Goal: Task Accomplishment & Management: Complete application form

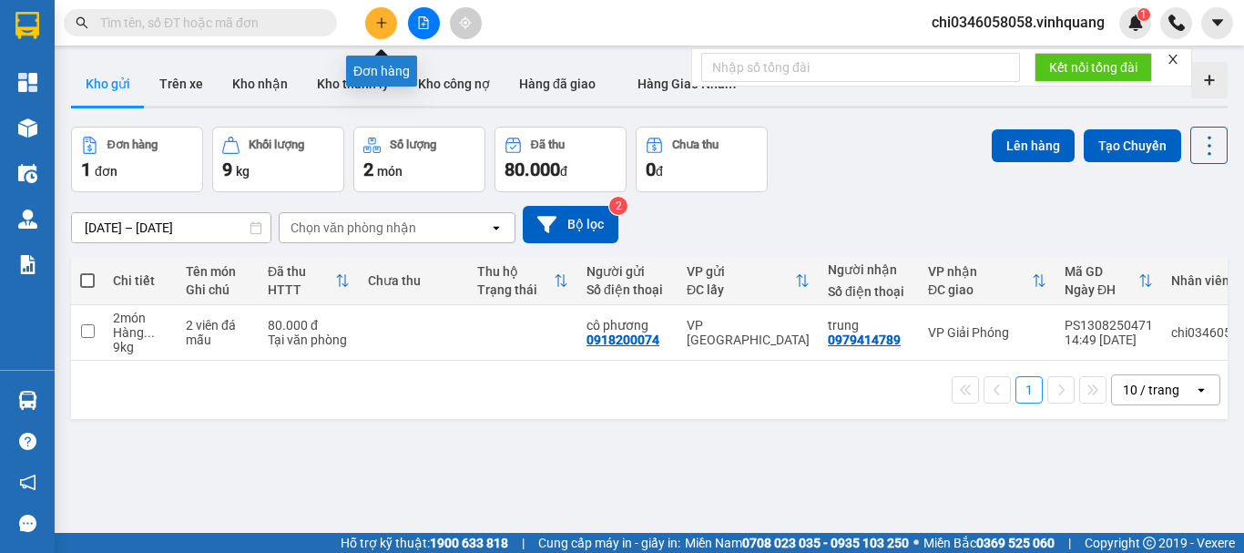
click at [375, 19] on icon "plus" at bounding box center [381, 22] width 13 height 13
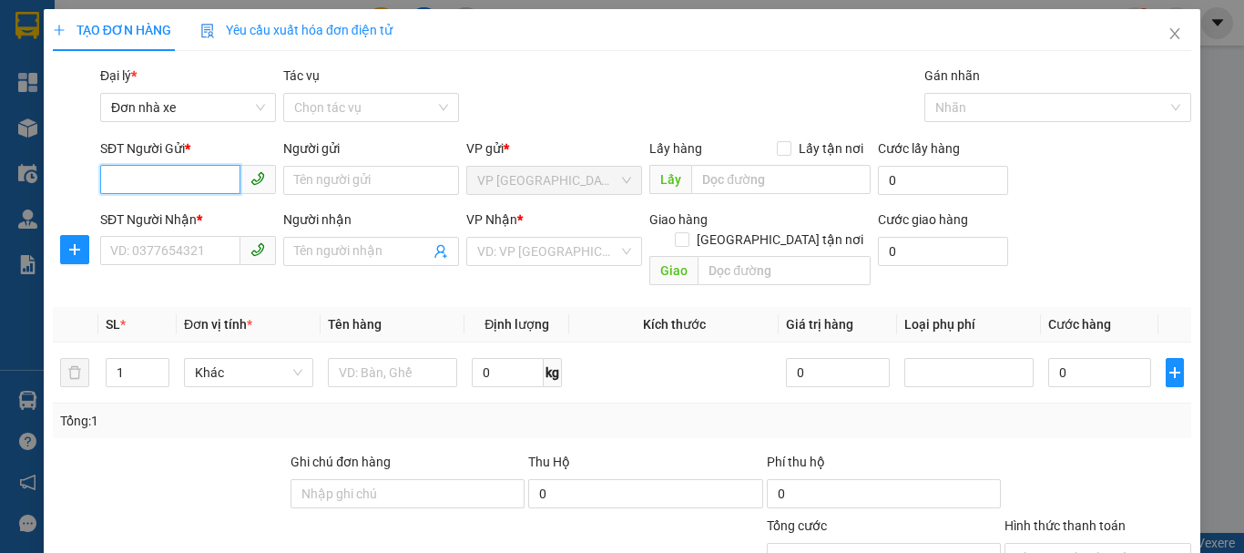
click at [110, 184] on input "SĐT Người Gửi *" at bounding box center [170, 179] width 140 height 29
type input "0913507971"
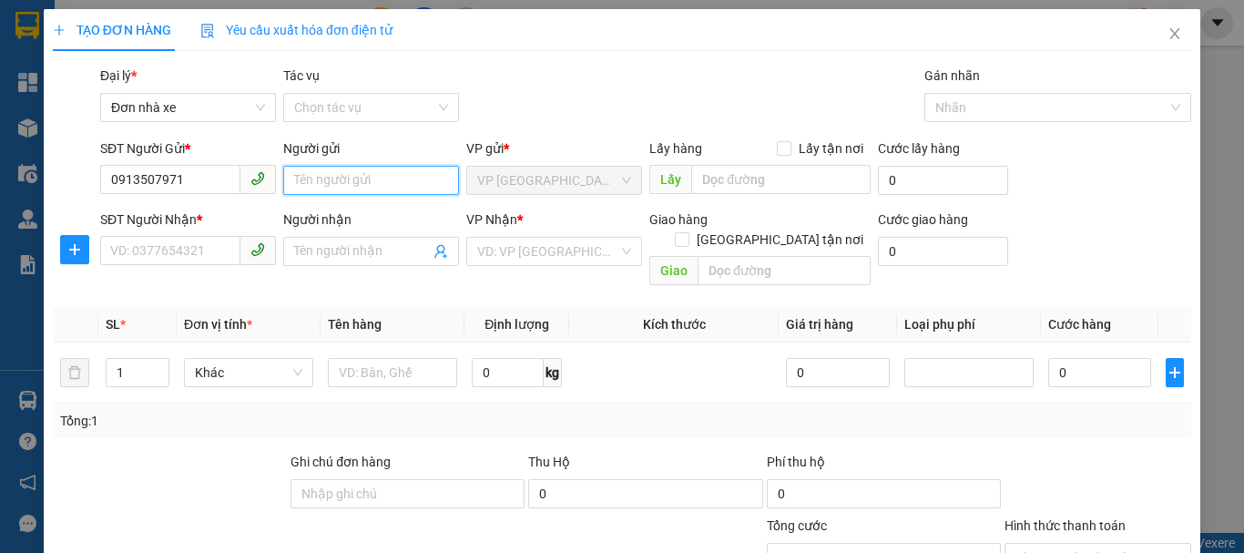
click at [326, 175] on input "Người gửi" at bounding box center [371, 180] width 176 height 29
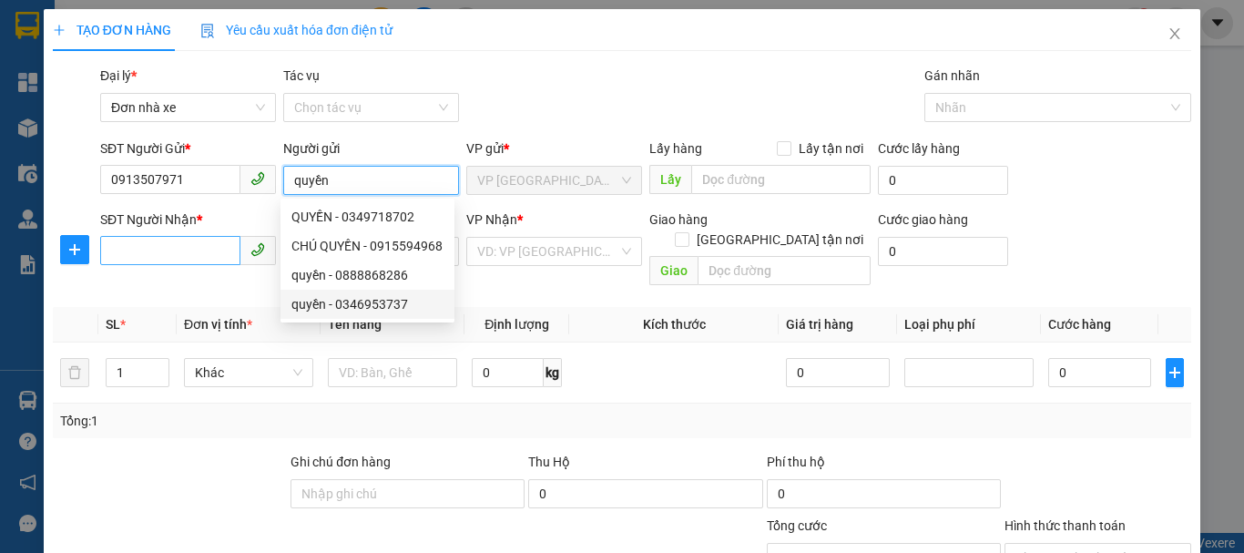
type input "quyền"
click at [179, 247] on input "SĐT Người Nhận *" at bounding box center [170, 250] width 140 height 29
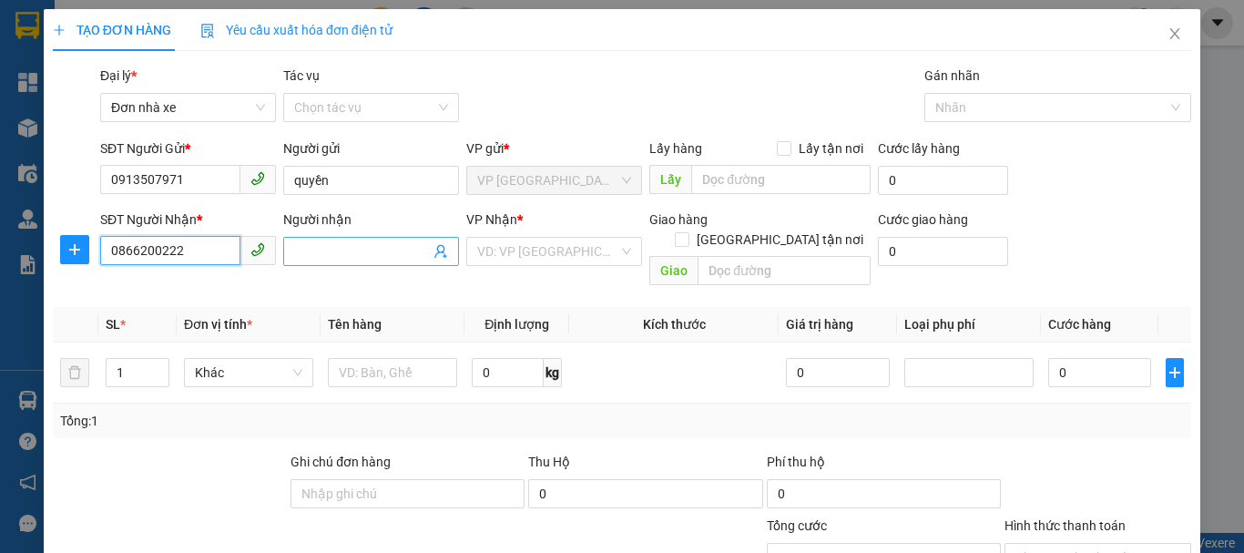
type input "0866200222"
click at [333, 247] on input "Người nhận" at bounding box center [362, 251] width 136 height 20
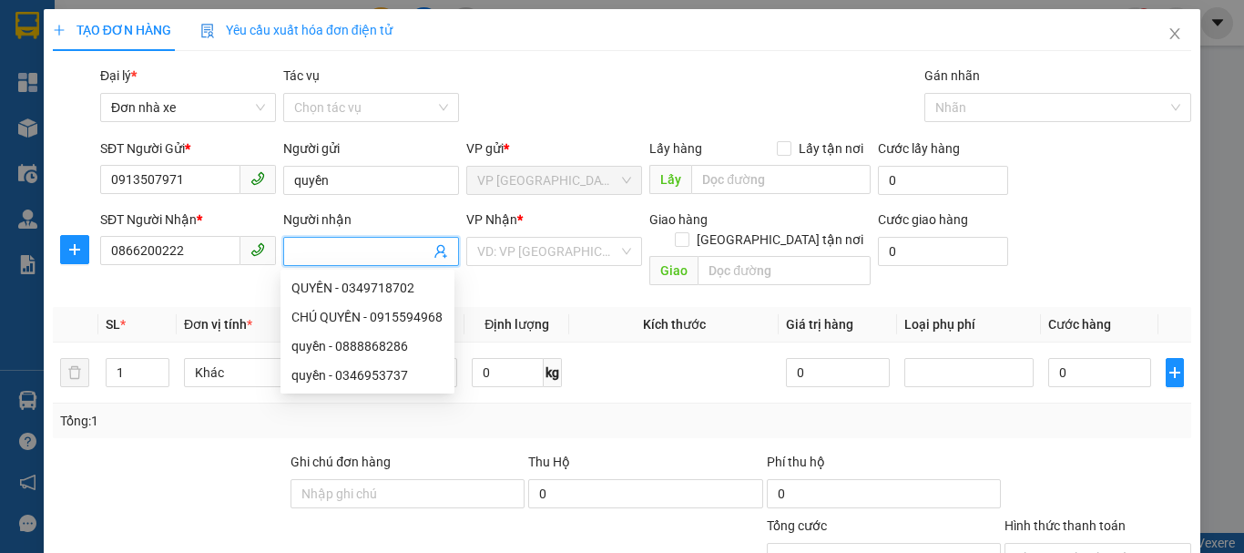
type input "d"
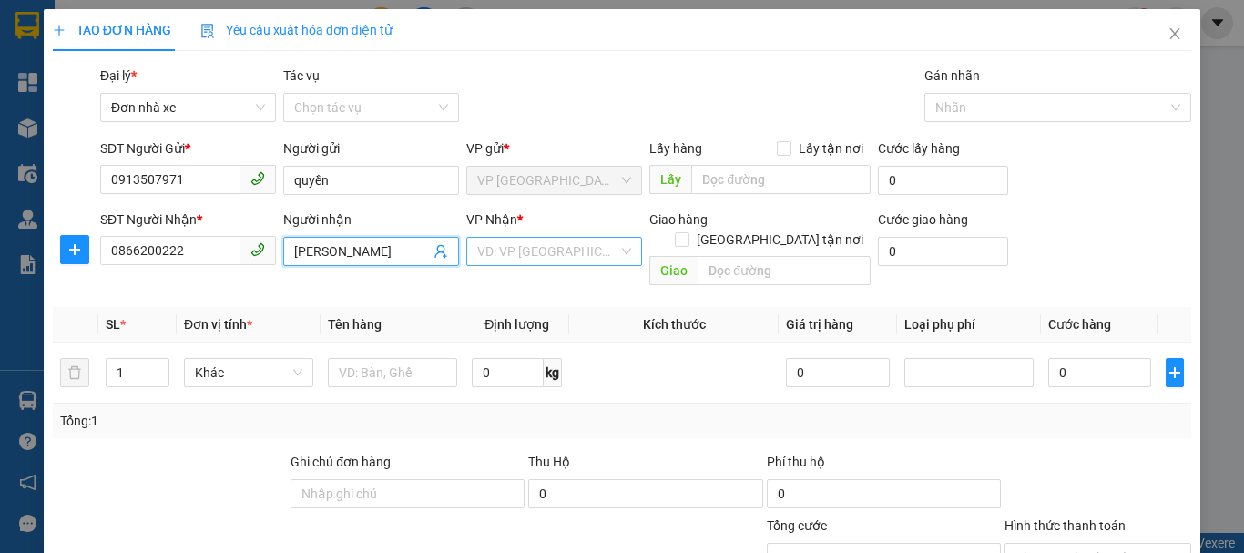
type input "[PERSON_NAME]"
click at [502, 248] on input "search" at bounding box center [547, 251] width 141 height 27
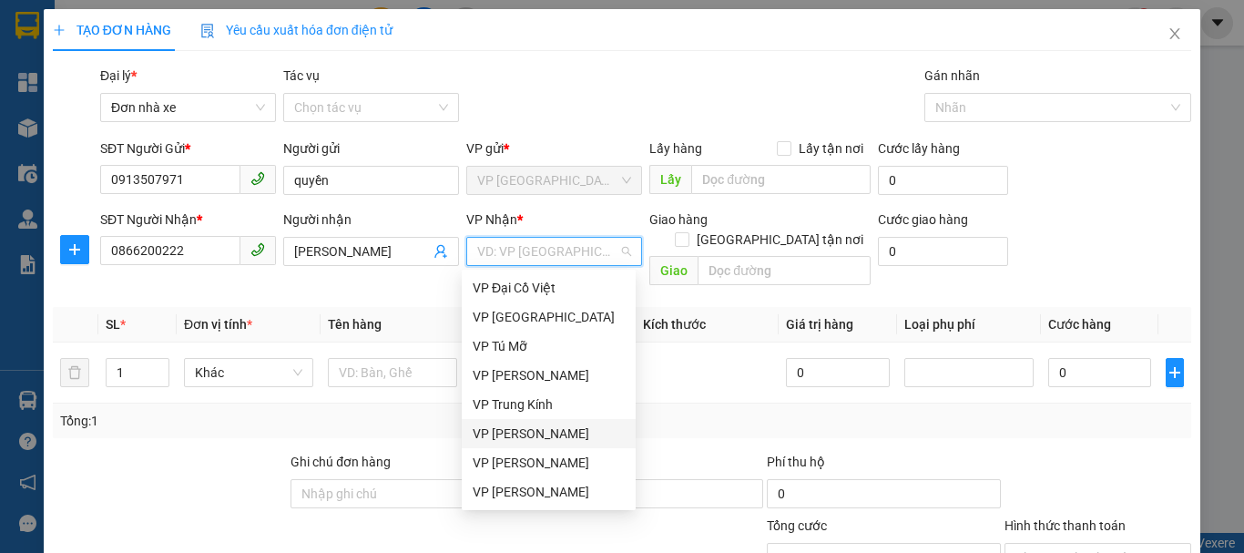
click at [537, 435] on div "VP [PERSON_NAME]" at bounding box center [549, 434] width 152 height 20
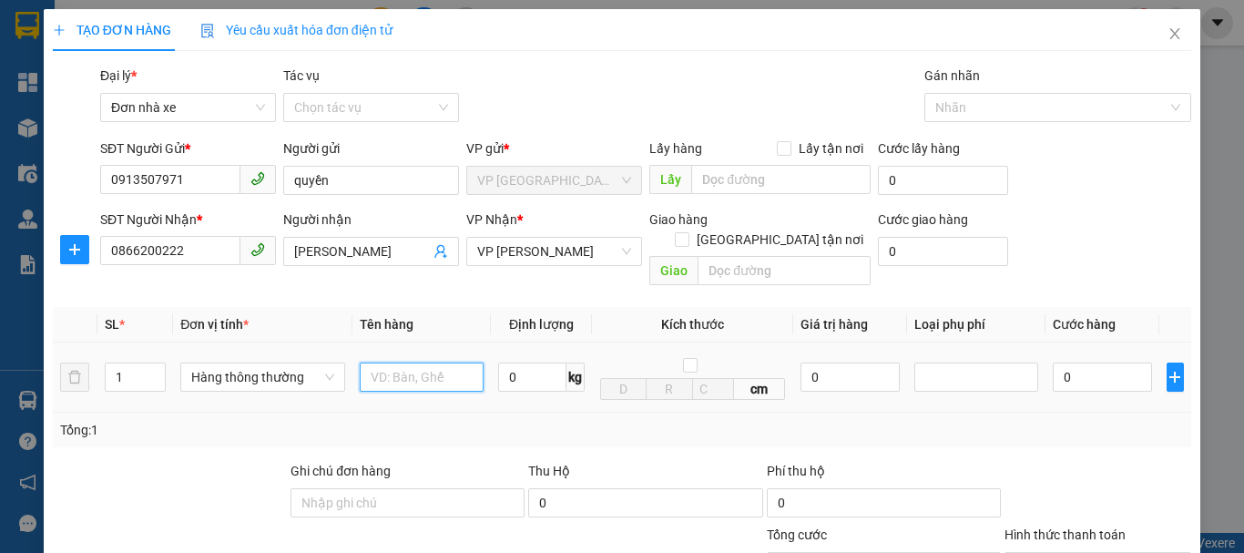
click at [415, 363] on input "text" at bounding box center [422, 377] width 124 height 29
type input "1 đầu điện tử"
click at [509, 363] on input "0" at bounding box center [532, 377] width 68 height 29
type input "13"
click at [932, 420] on div "Tổng: 1" at bounding box center [622, 430] width 1124 height 20
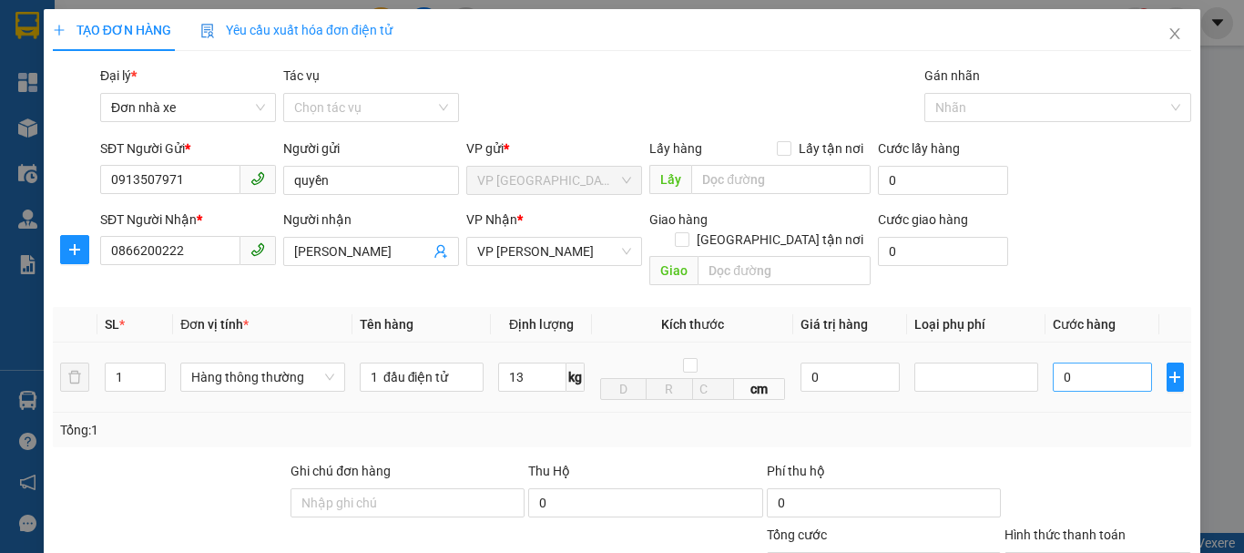
type input "40.000"
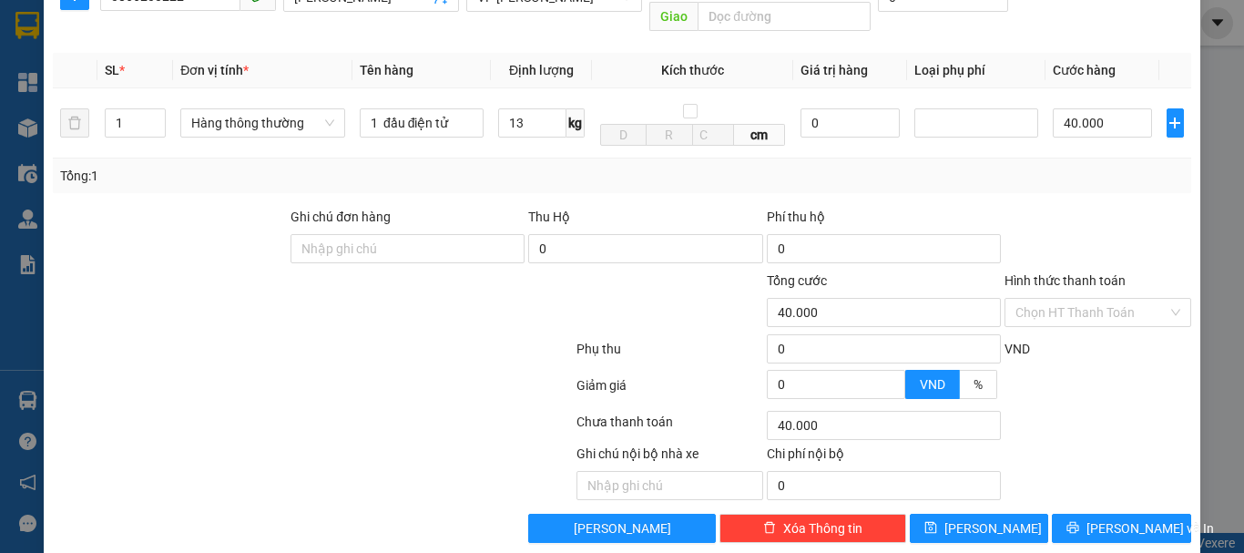
scroll to position [261, 0]
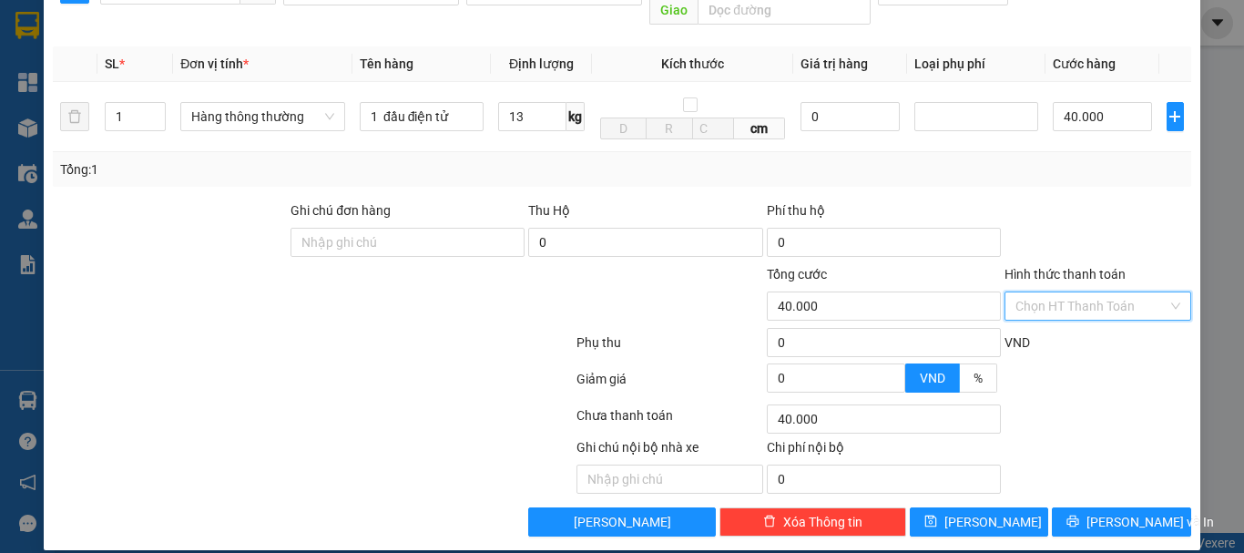
click at [1095, 292] on input "Hình thức thanh toán" at bounding box center [1092, 305] width 152 height 27
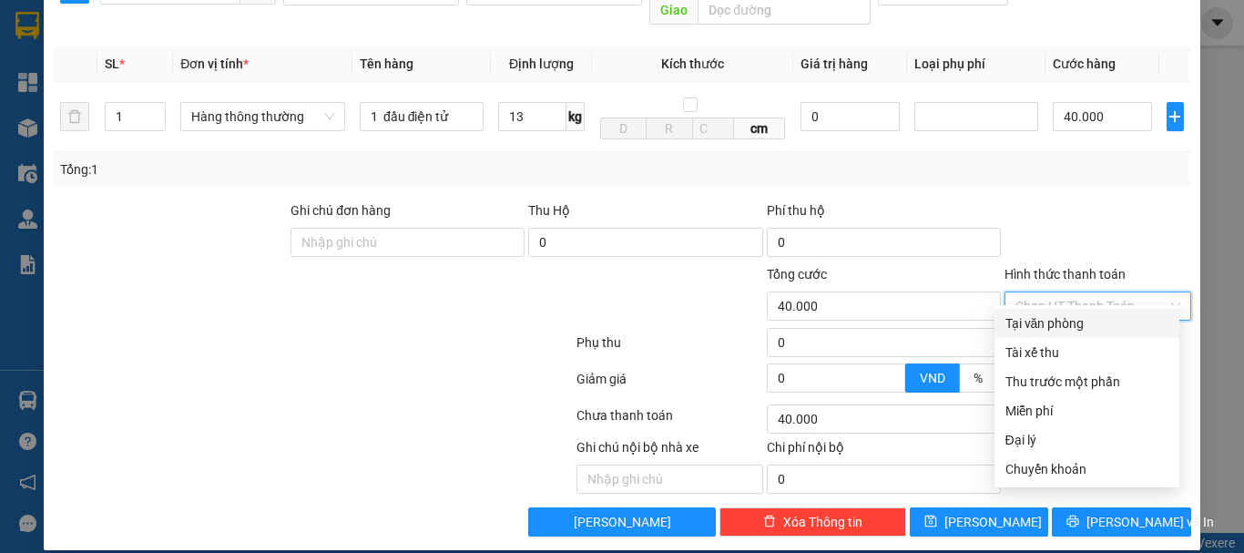
click at [1058, 319] on div "Tại văn phòng" at bounding box center [1087, 323] width 163 height 20
type input "0"
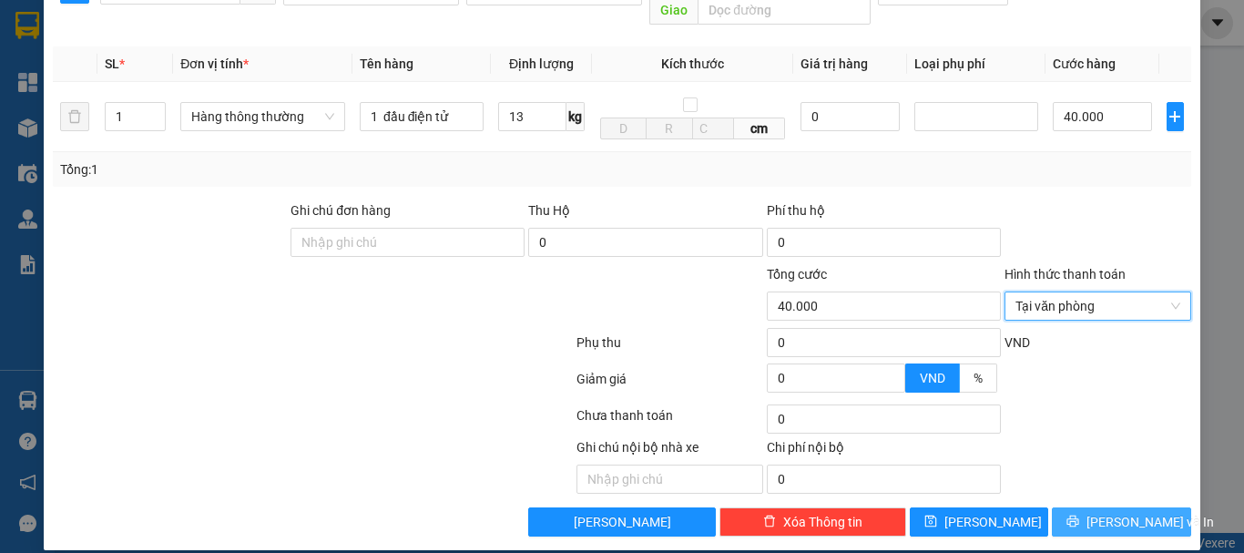
click at [1090, 507] on button "[PERSON_NAME] và In" at bounding box center [1121, 521] width 139 height 29
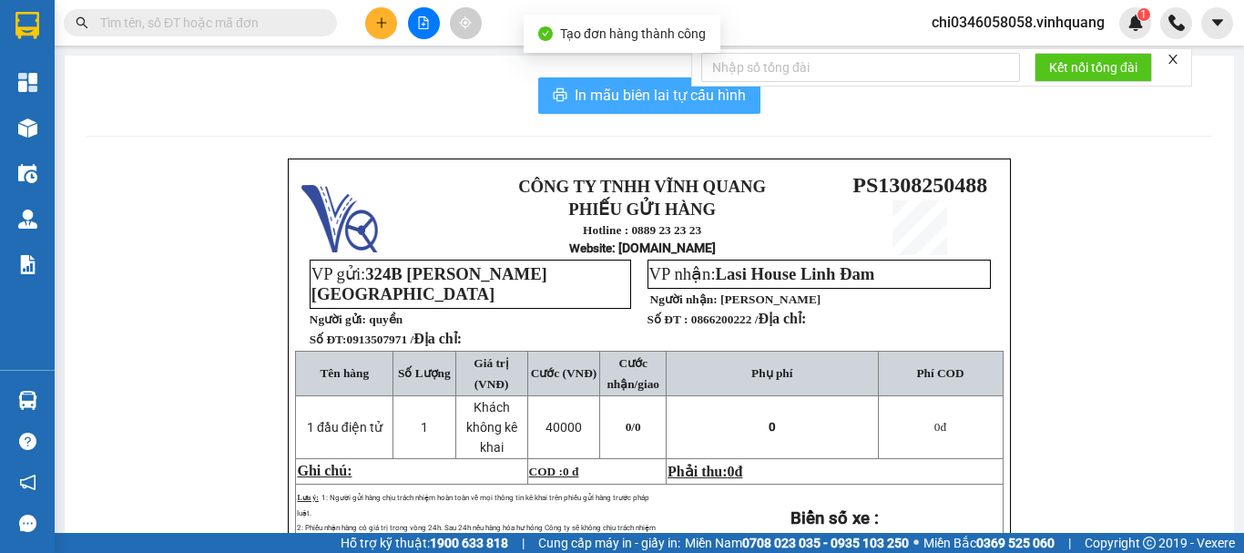
click at [610, 79] on button "In mẫu biên lai tự cấu hình" at bounding box center [649, 95] width 222 height 36
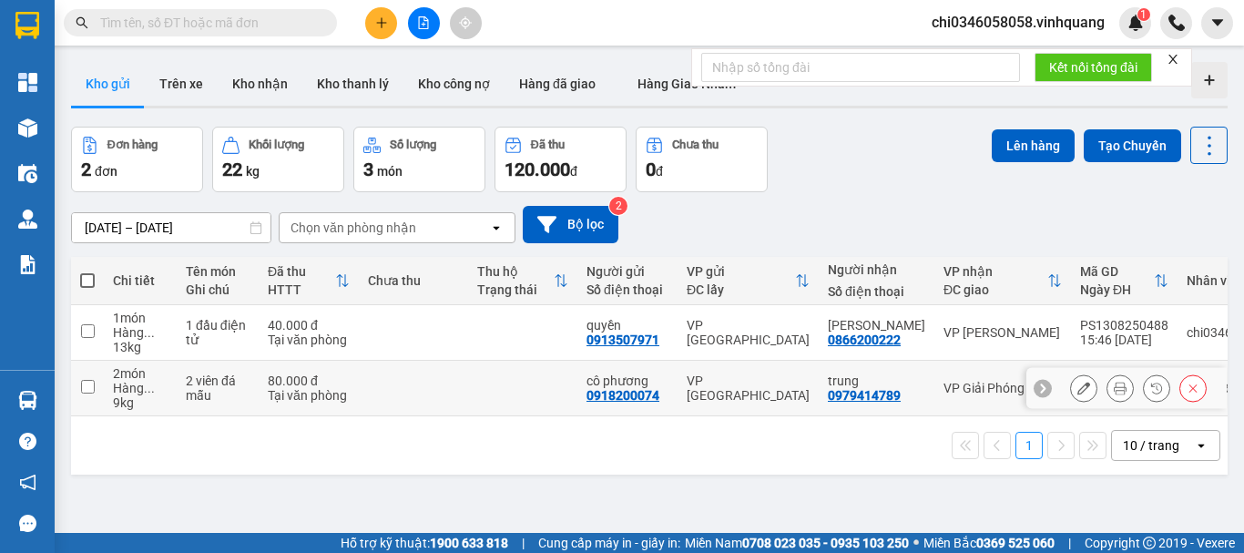
click at [86, 381] on input "checkbox" at bounding box center [88, 387] width 14 height 14
checkbox input "true"
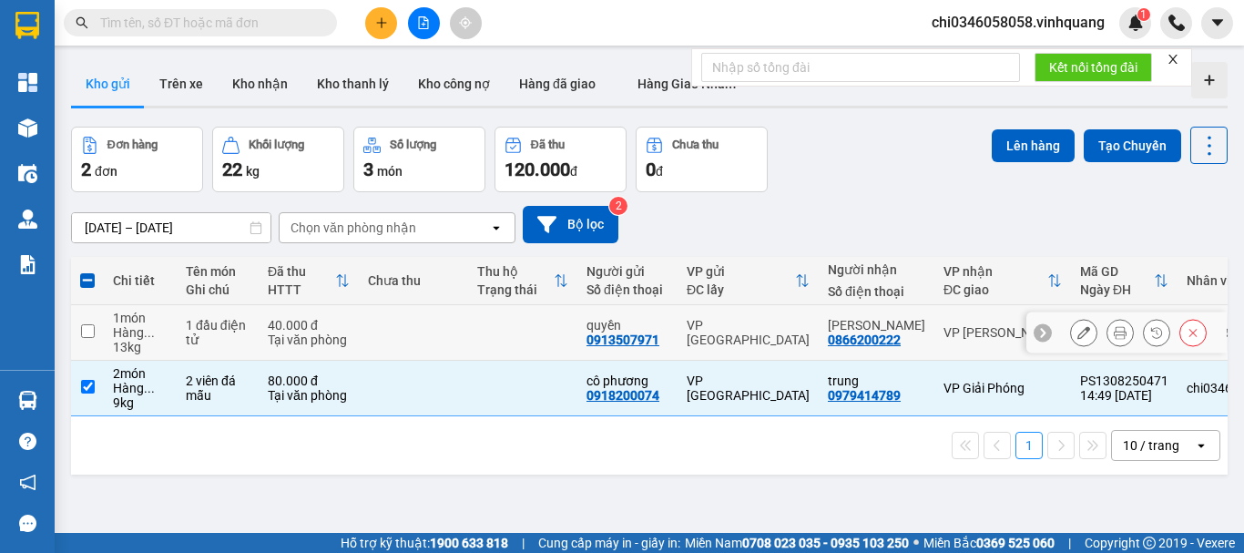
click at [86, 327] on input "checkbox" at bounding box center [88, 331] width 14 height 14
checkbox input "true"
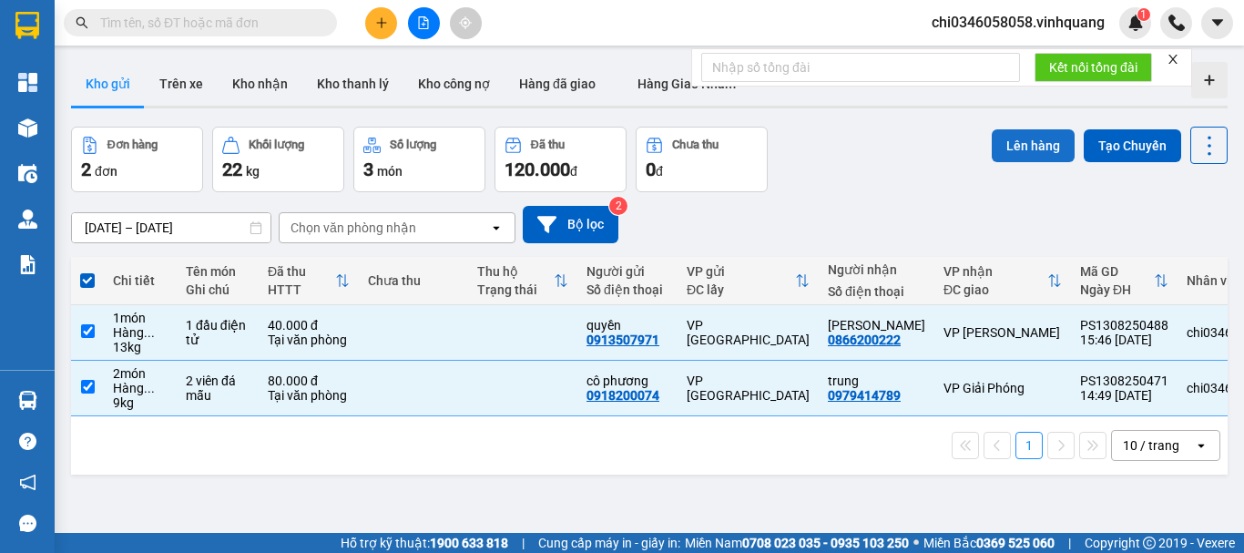
click at [1024, 144] on button "Lên hàng" at bounding box center [1033, 145] width 83 height 33
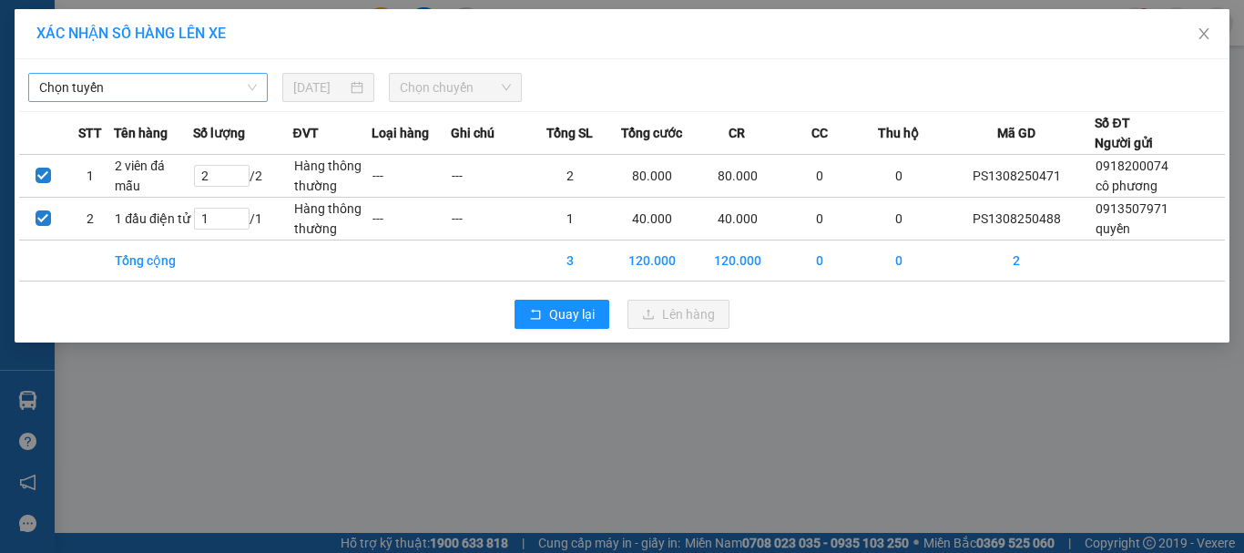
click at [128, 87] on span "Chọn tuyến" at bounding box center [148, 87] width 218 height 27
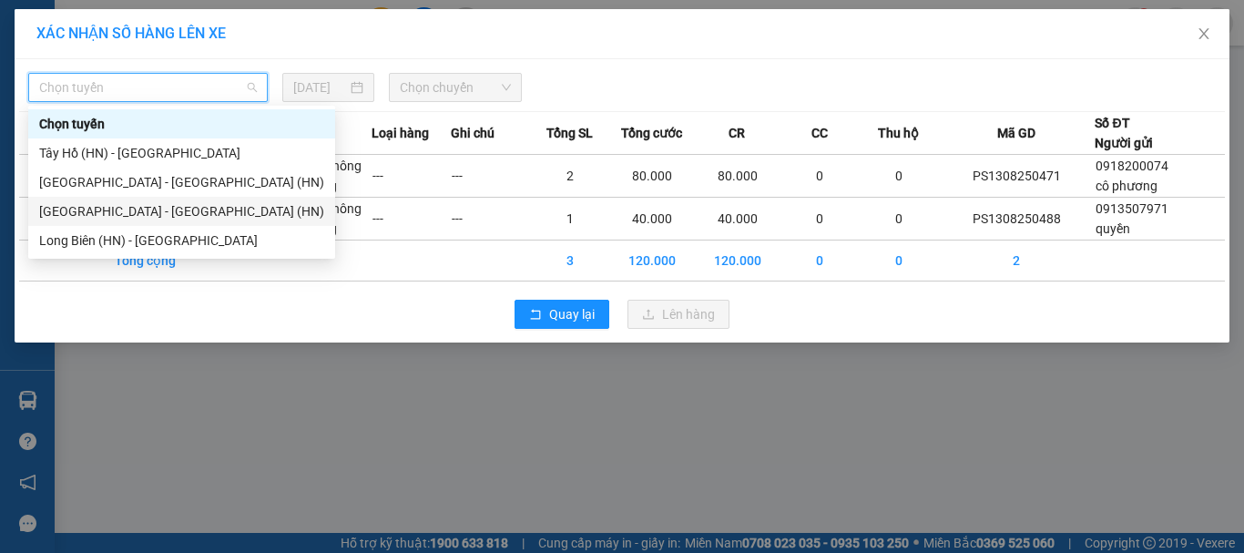
drag, startPoint x: 150, startPoint y: 207, endPoint x: 305, endPoint y: 153, distance: 163.9
click at [151, 207] on div "[GEOGRAPHIC_DATA] - [GEOGRAPHIC_DATA] (HN)" at bounding box center [181, 211] width 285 height 20
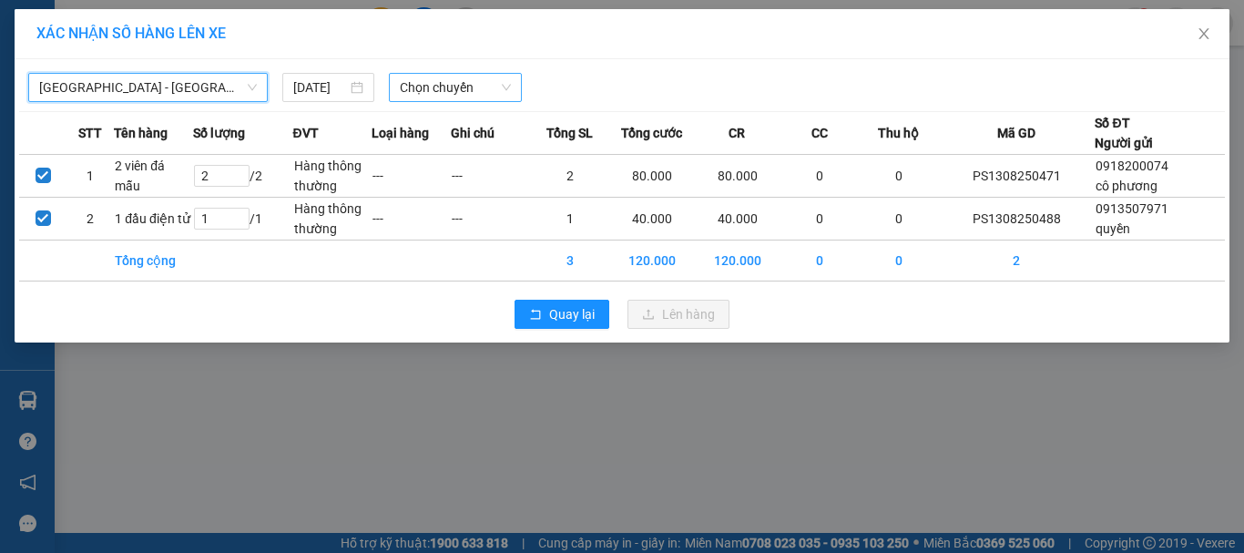
click at [442, 81] on span "Chọn chuyến" at bounding box center [456, 87] width 112 height 27
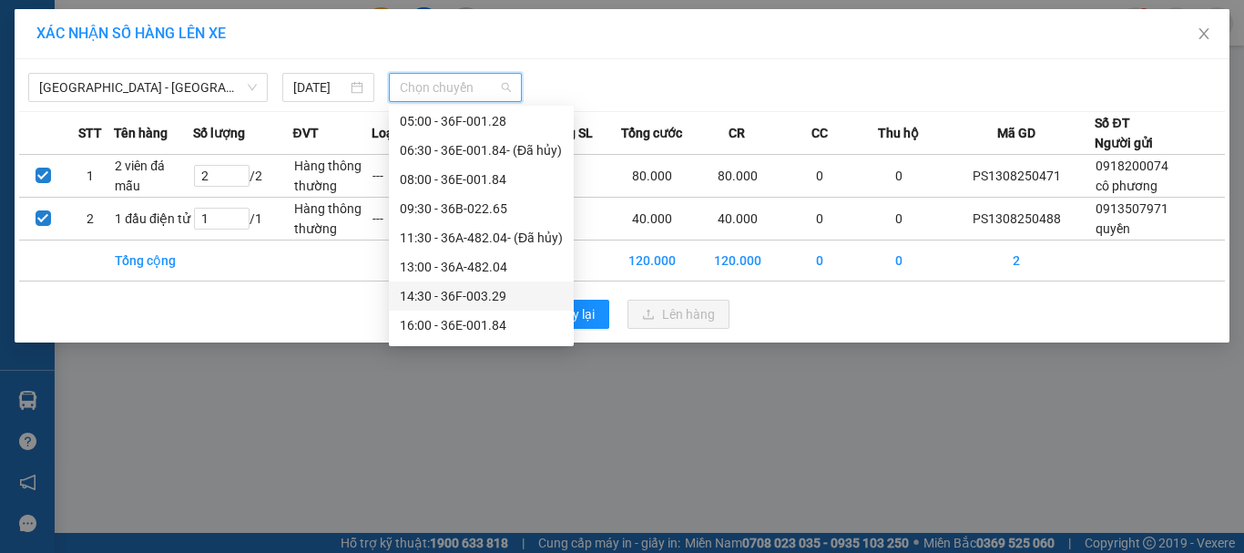
scroll to position [87, 0]
click at [484, 299] on div "16:00 - 36E-001.84" at bounding box center [481, 299] width 163 height 20
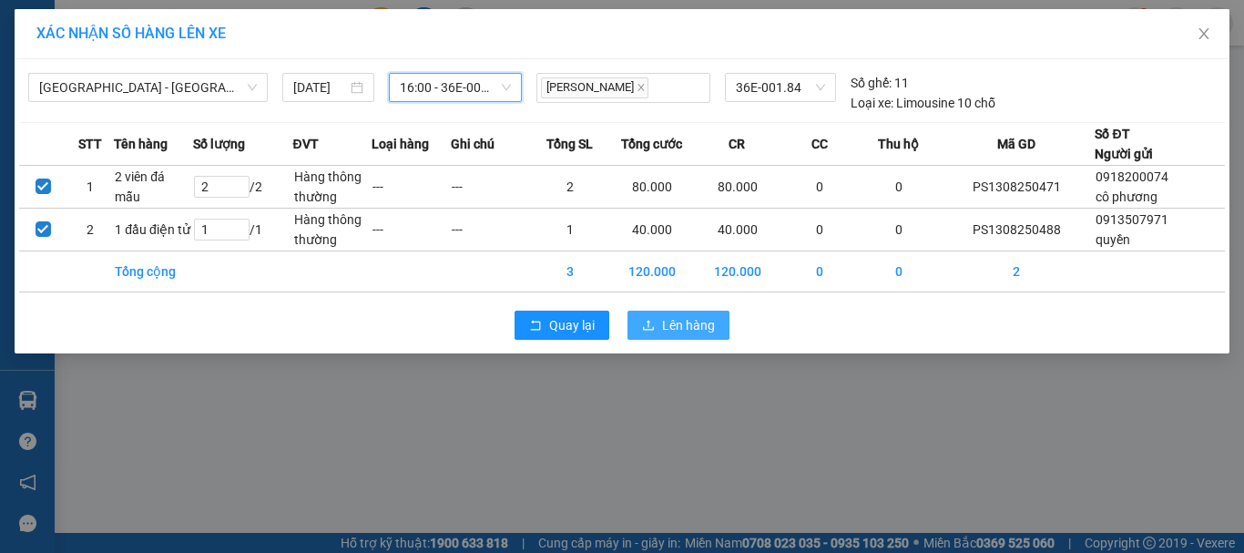
click at [679, 324] on span "Lên hàng" at bounding box center [688, 325] width 53 height 20
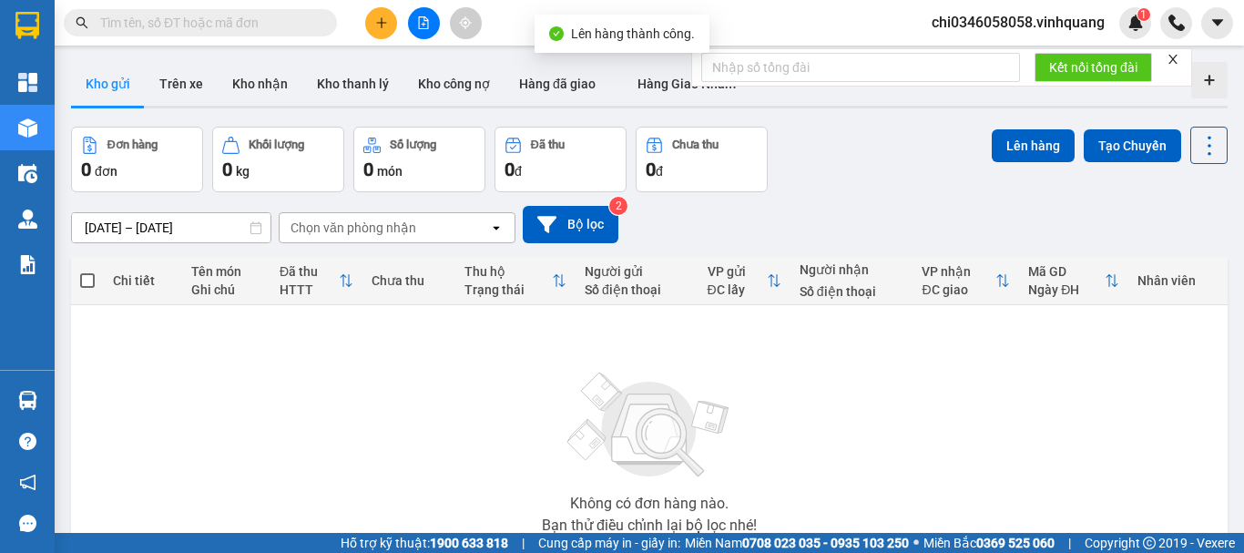
click at [425, 26] on icon "file-add" at bounding box center [423, 22] width 13 height 13
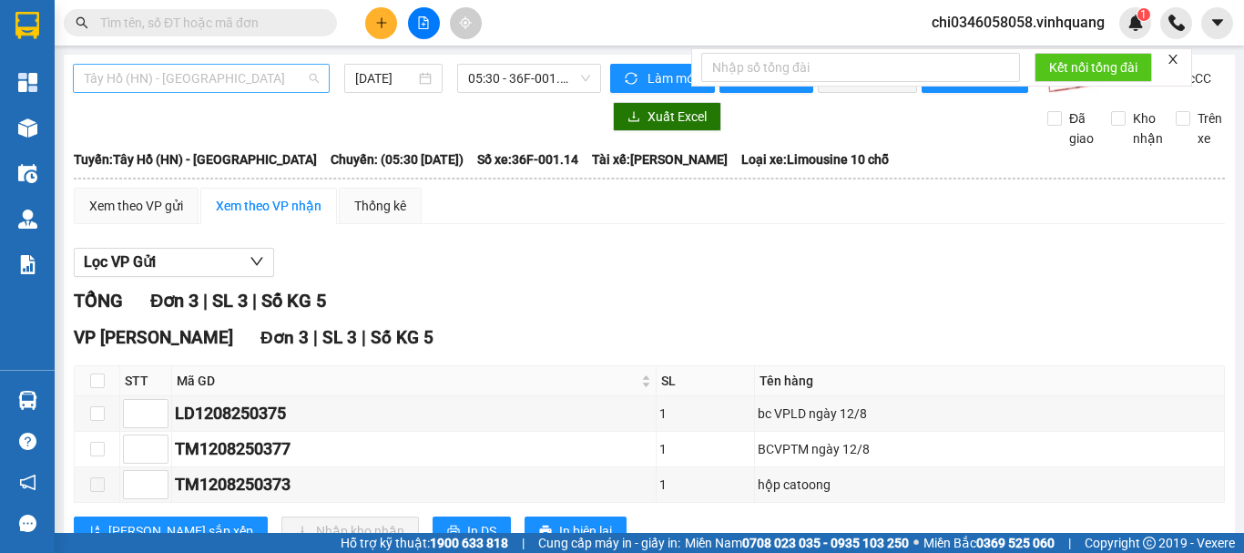
click at [161, 76] on span "Tây Hồ (HN) - [GEOGRAPHIC_DATA]" at bounding box center [201, 78] width 235 height 27
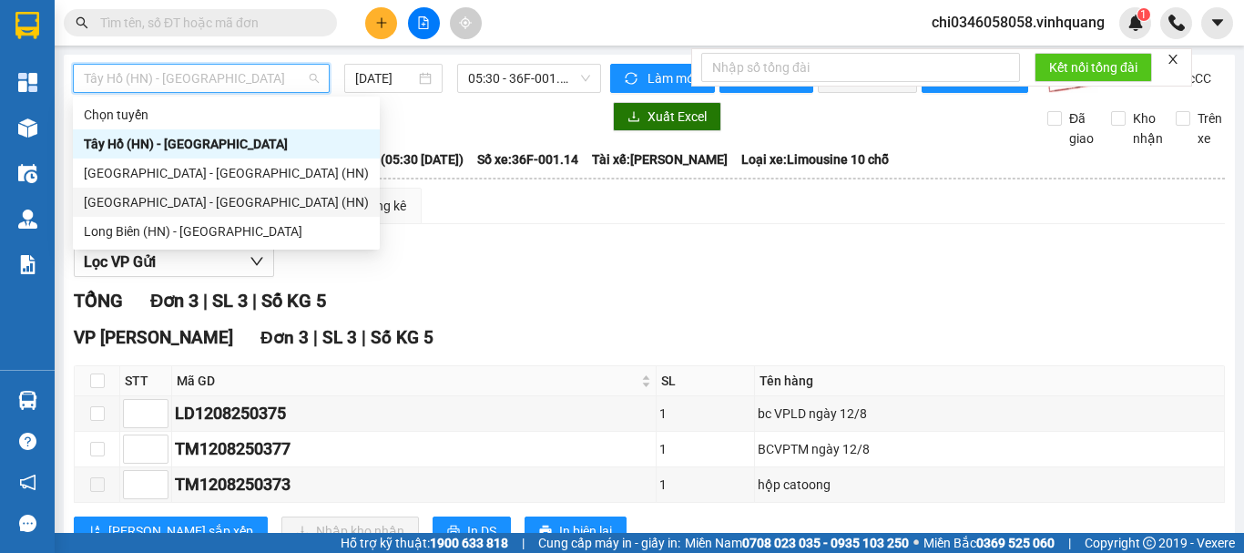
click at [133, 196] on div "[GEOGRAPHIC_DATA] - [GEOGRAPHIC_DATA] (HN)" at bounding box center [226, 202] width 285 height 20
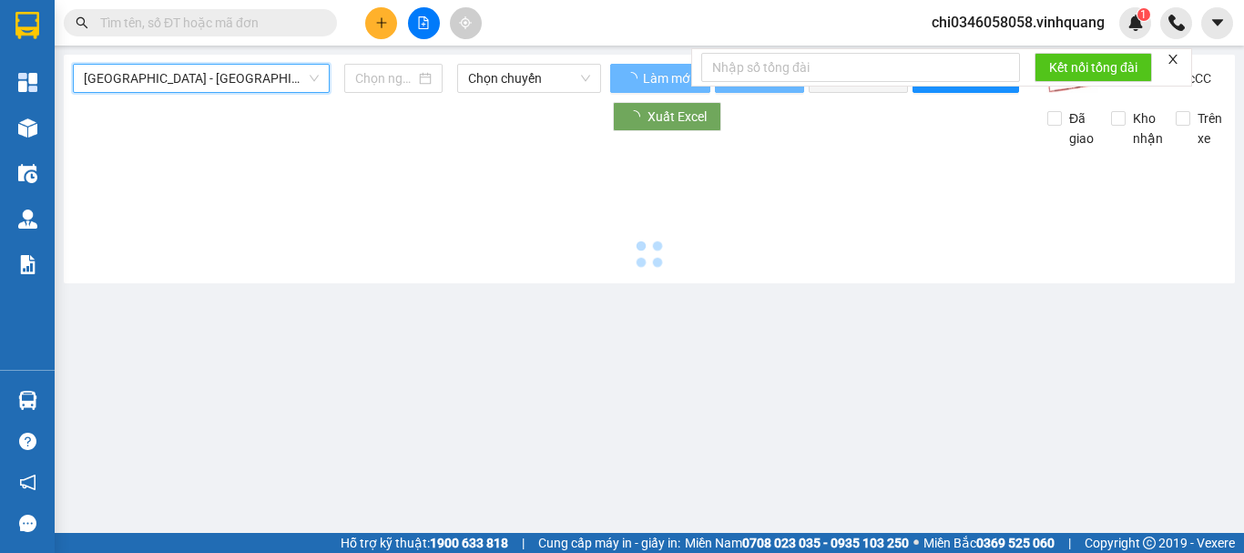
type input "[DATE]"
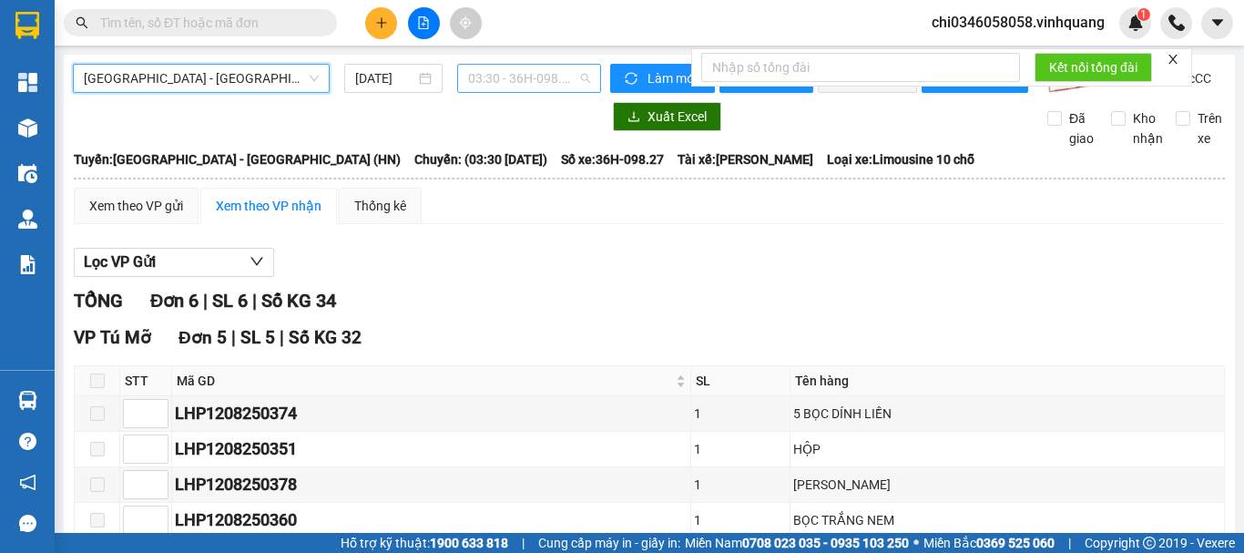
click at [496, 76] on span "03:30 - 36H-098.27" at bounding box center [529, 78] width 122 height 27
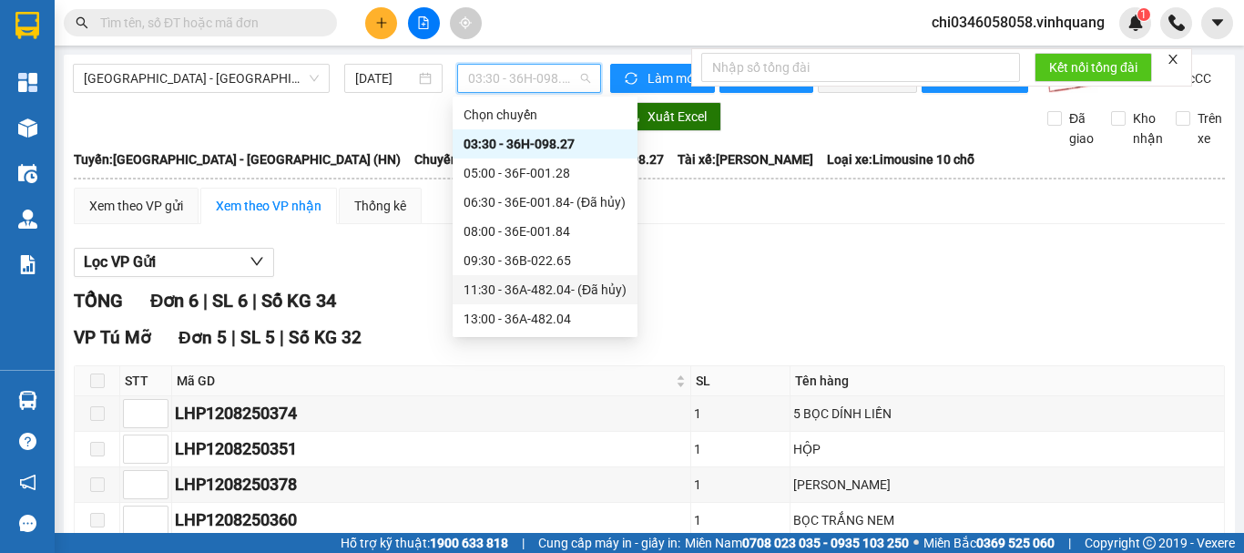
scroll to position [87, 0]
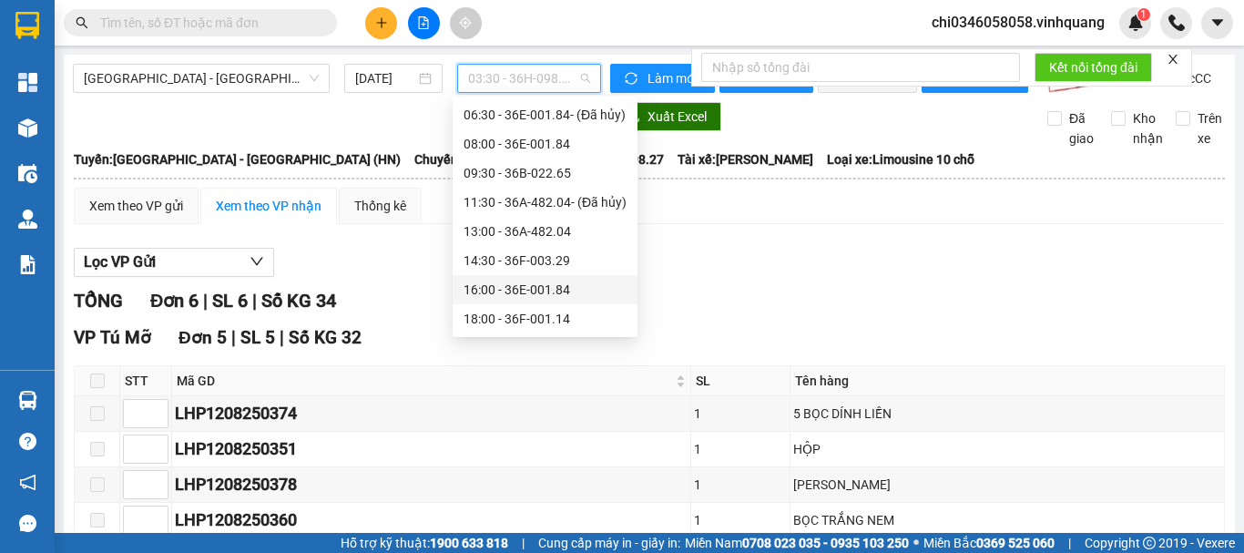
click at [522, 289] on div "16:00 - 36E-001.84" at bounding box center [545, 290] width 163 height 20
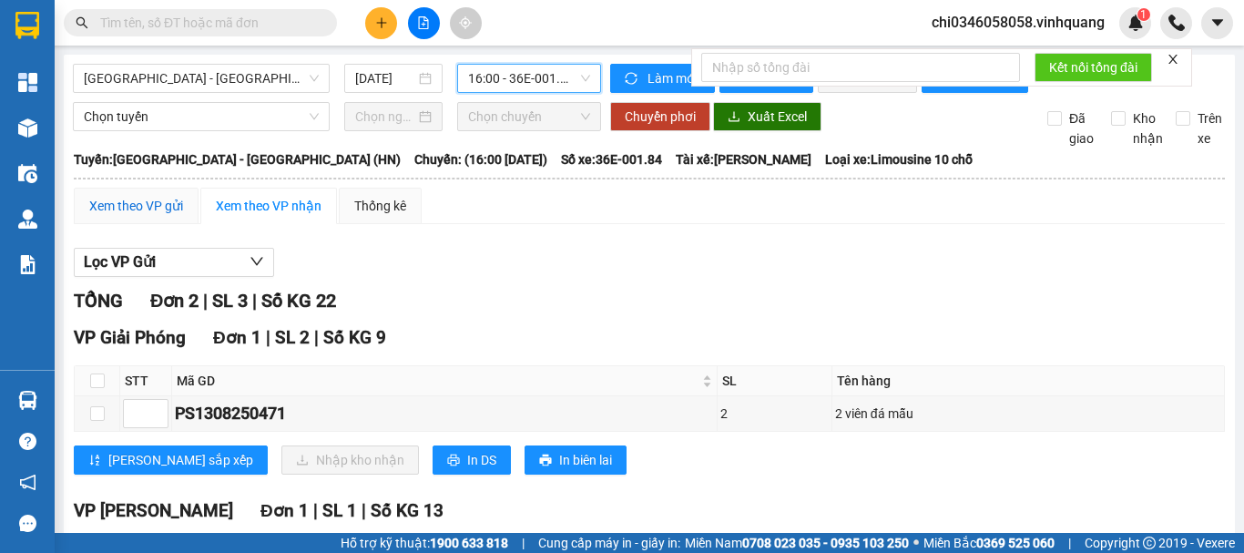
click at [116, 216] on div "Xem theo VP gửi" at bounding box center [136, 206] width 94 height 20
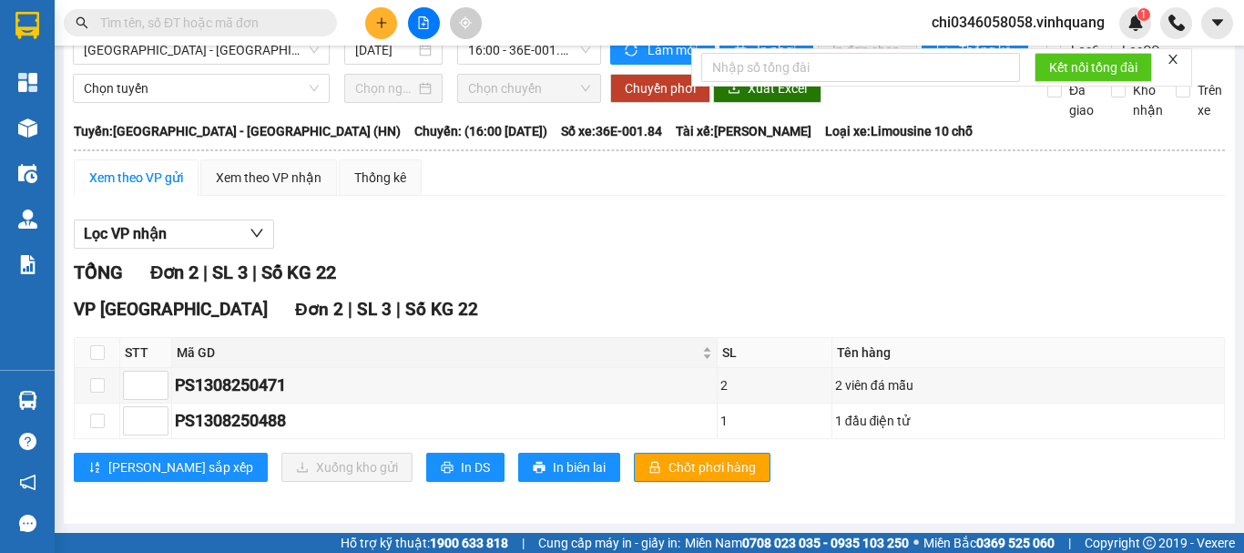
scroll to position [44, 0]
click at [461, 465] on span "In DS" at bounding box center [475, 467] width 29 height 20
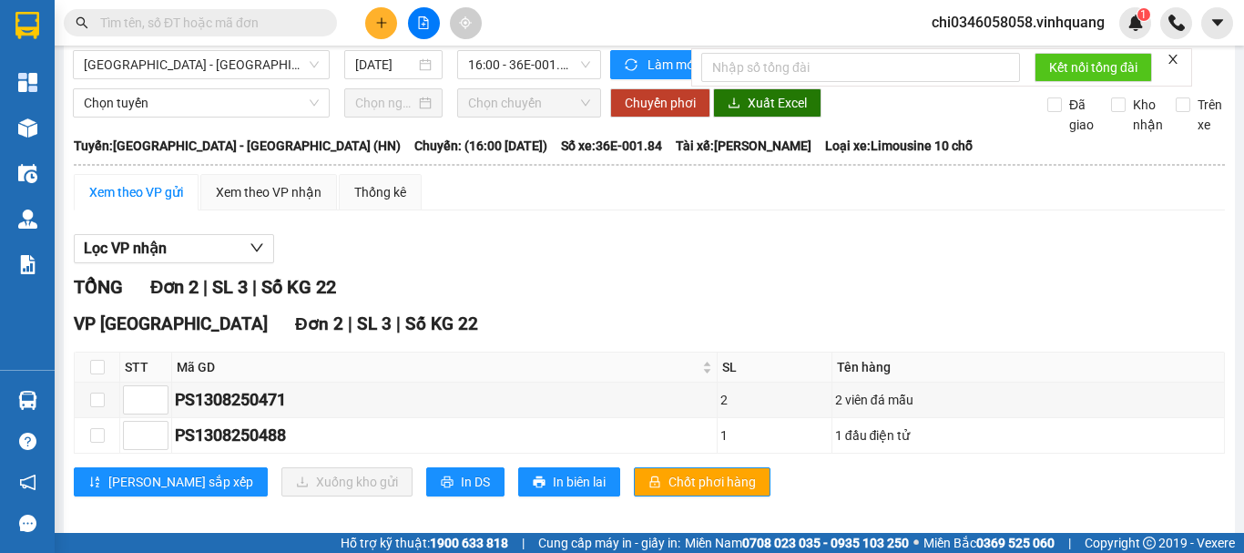
scroll to position [0, 0]
